Goal: Navigation & Orientation: Find specific page/section

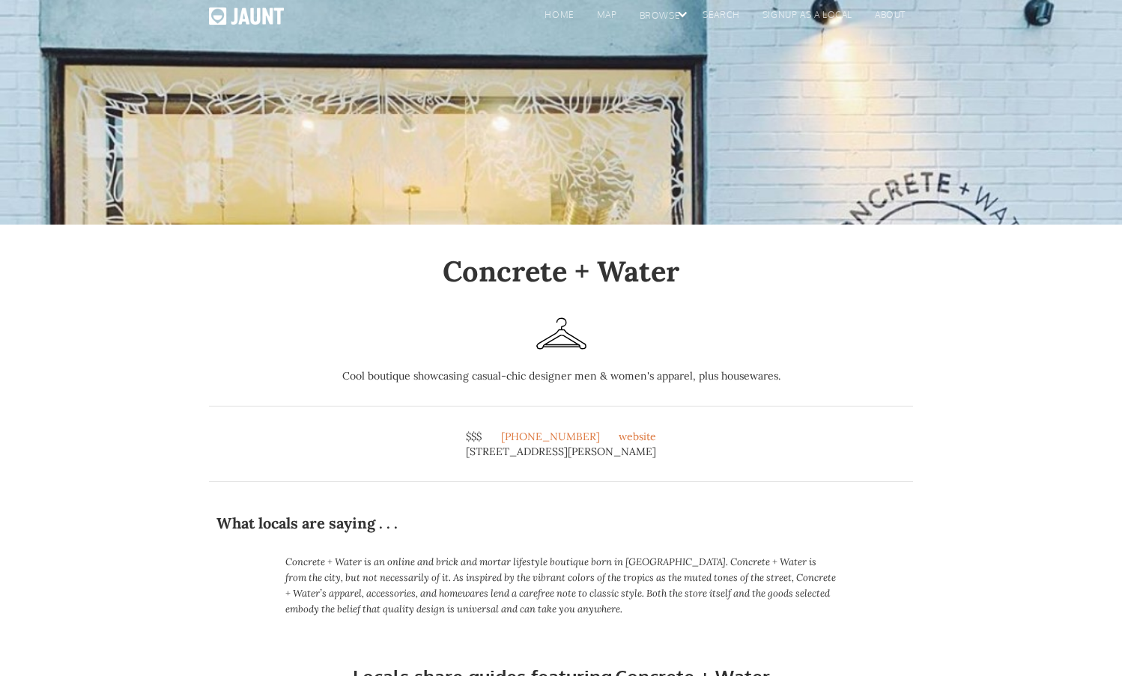
click at [799, 137] on div "home map browse BY LOCAL BY GROUP By schedule By interests By LOCATION search s…" at bounding box center [561, 112] width 1122 height 225
click at [566, 14] on link "home" at bounding box center [556, 17] width 52 height 22
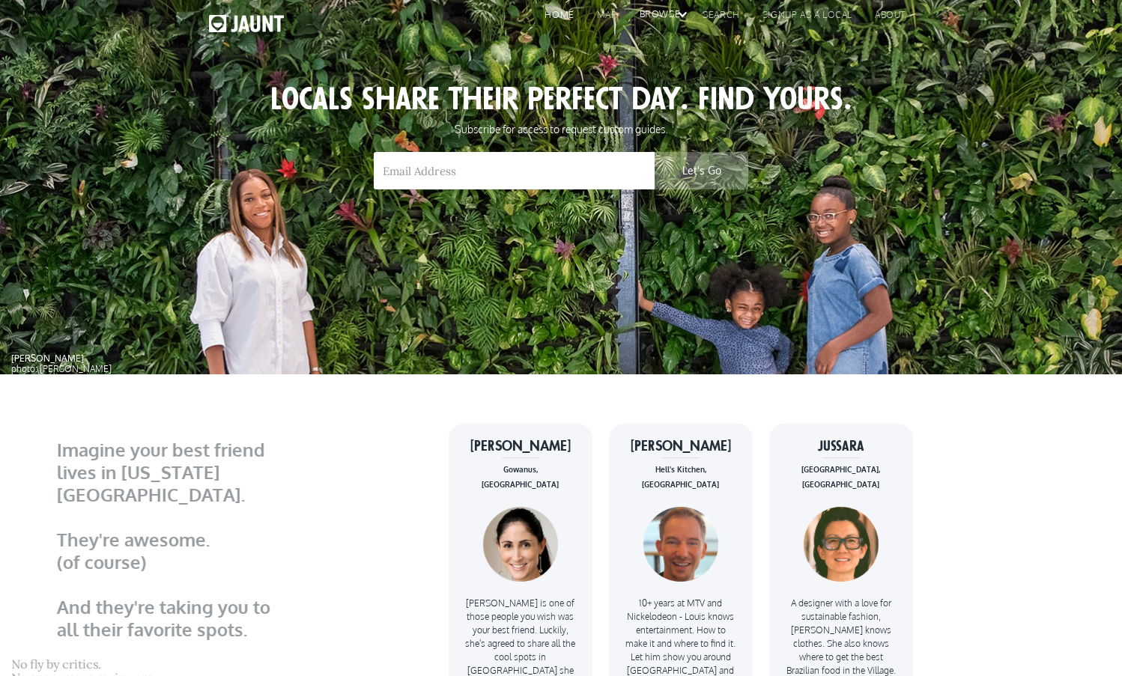
click at [677, 16] on div "browse" at bounding box center [657, 18] width 64 height 22
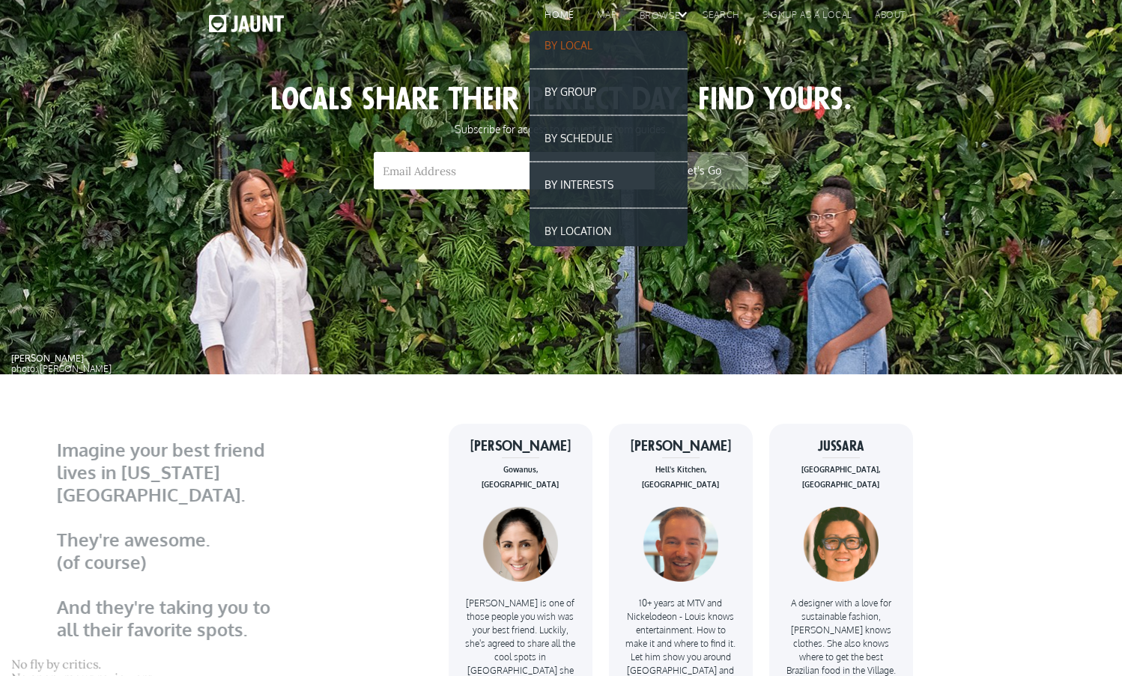
click at [577, 45] on link "BY LOCAL" at bounding box center [609, 46] width 158 height 30
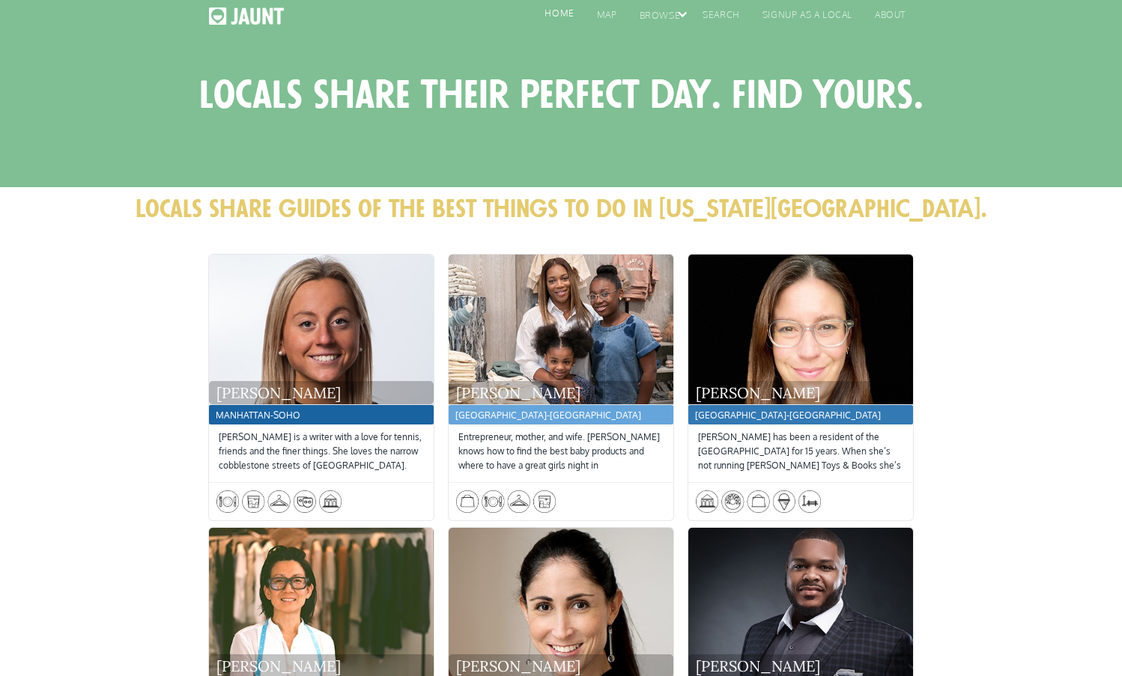
click at [560, 14] on link "home" at bounding box center [556, 17] width 52 height 22
